Goal: Transaction & Acquisition: Purchase product/service

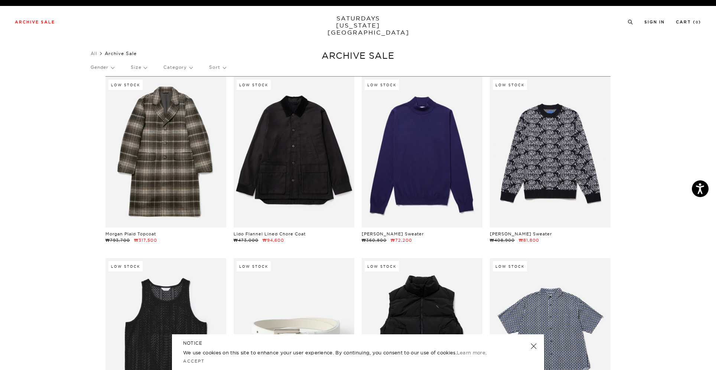
click at [529, 119] on link at bounding box center [534, 346] width 10 height 10
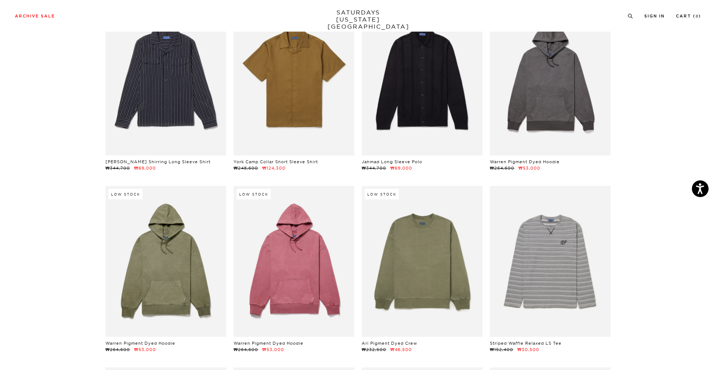
scroll to position [8242, 0]
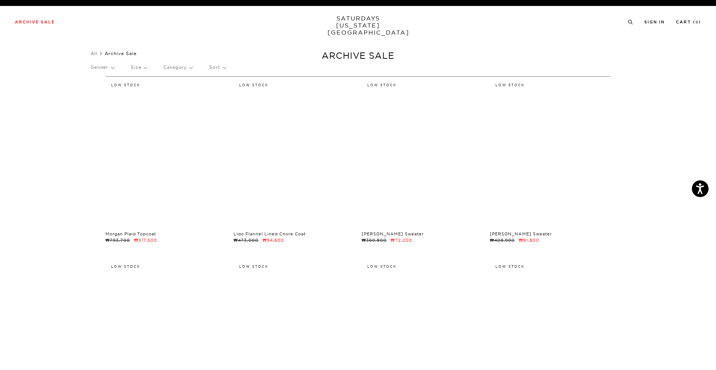
scroll to position [0, 3]
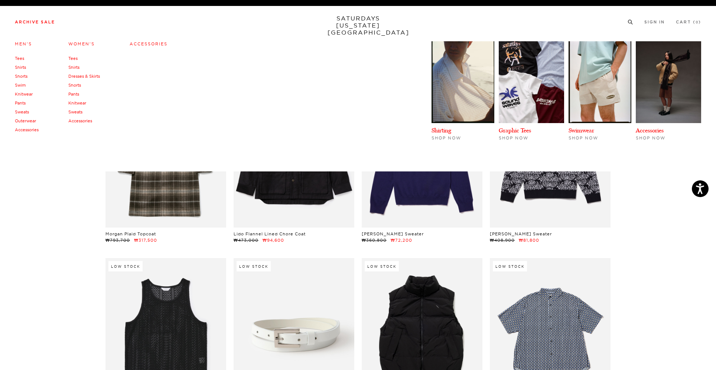
click at [22, 120] on link "Outerwear" at bounding box center [25, 120] width 21 height 5
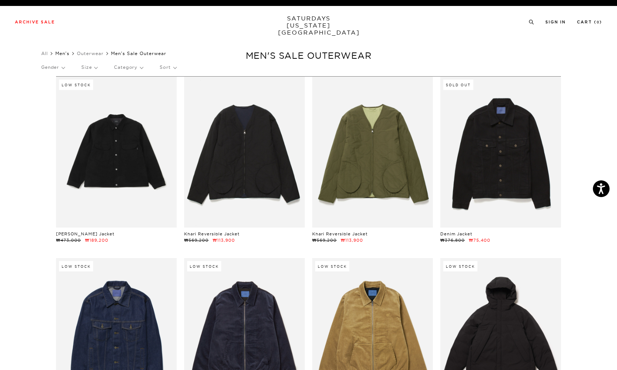
click at [62, 53] on link "Men's" at bounding box center [62, 54] width 14 height 6
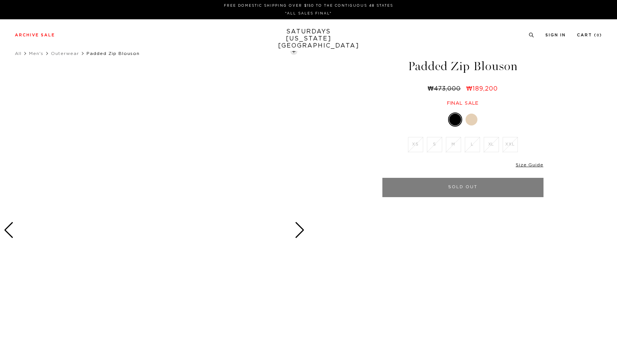
scroll to position [0, -8]
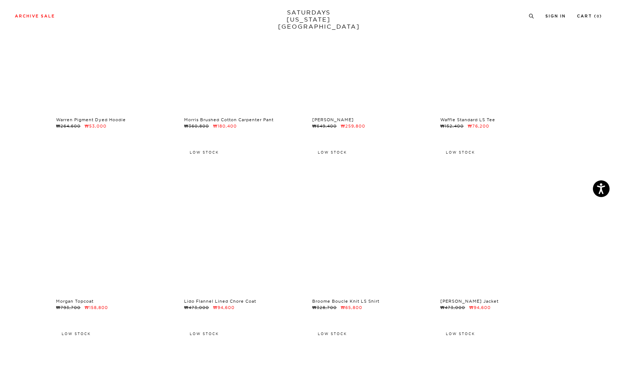
scroll to position [4630, 1]
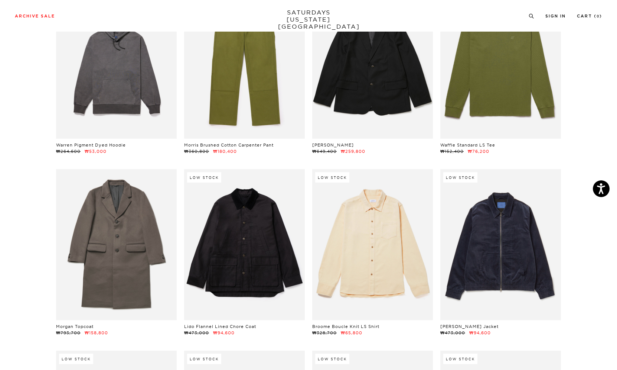
click at [308, 14] on link "SATURDAYS NEW YORK CITY" at bounding box center [308, 19] width 61 height 21
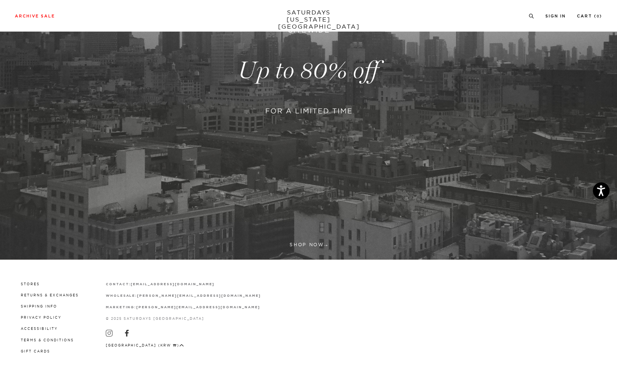
scroll to position [156, 0]
click at [331, 157] on link at bounding box center [308, 71] width 617 height 378
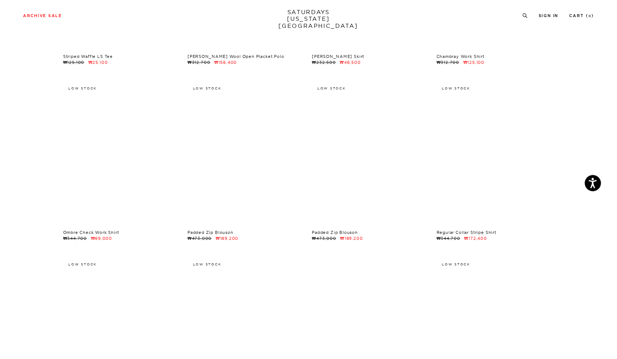
scroll to position [9426, 1]
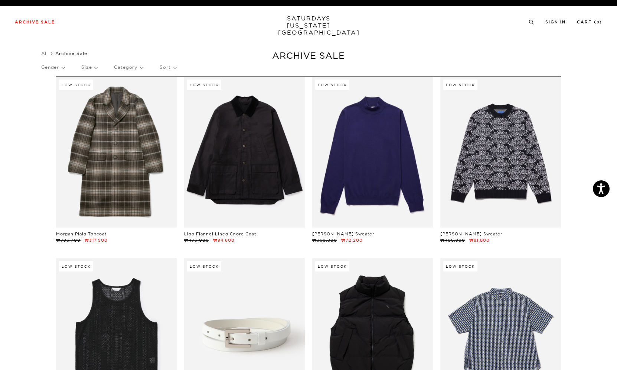
click at [309, 20] on link "SATURDAYS NEW YORK CITY" at bounding box center [308, 25] width 61 height 21
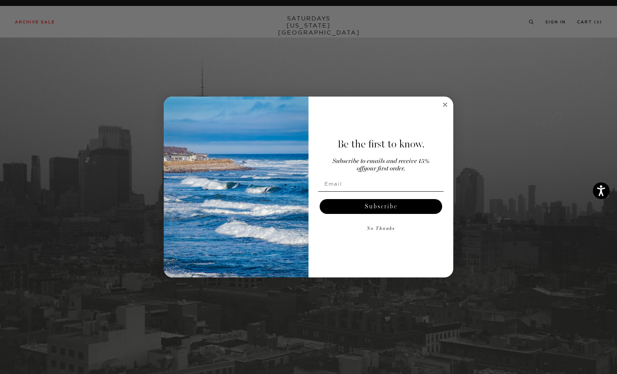
click at [447, 107] on circle "Close dialog" at bounding box center [445, 104] width 9 height 9
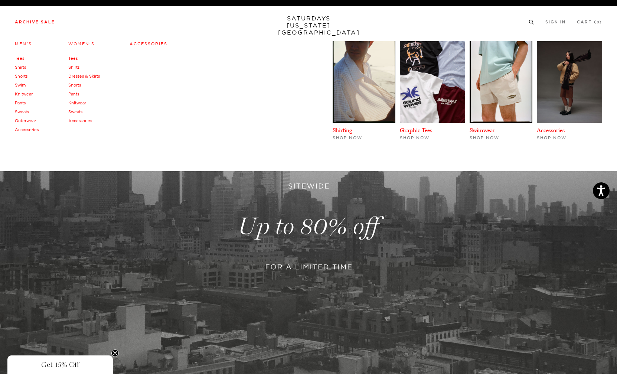
click at [85, 46] on link "Women's" at bounding box center [81, 43] width 26 height 5
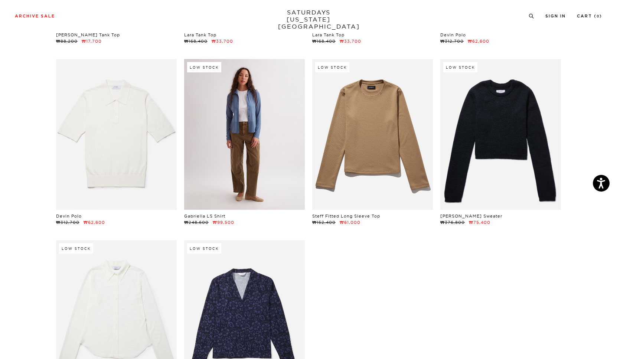
scroll to position [1460, 0]
